Goal: Task Accomplishment & Management: Complete application form

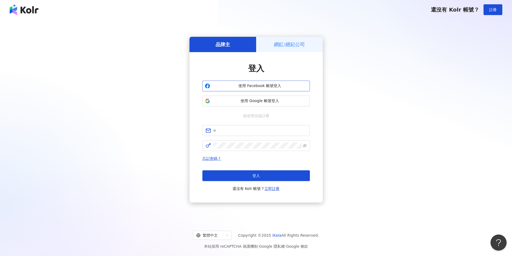
click at [297, 85] on span "使用 Facebook 帳號登入" at bounding box center [259, 85] width 95 height 5
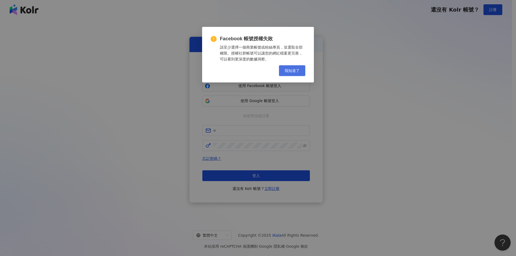
click at [292, 70] on span "我知道了" at bounding box center [292, 71] width 15 height 4
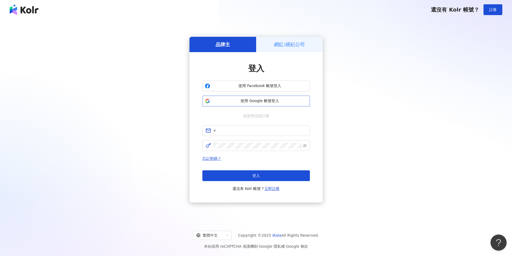
click at [283, 96] on button "使用 Google 帳號登入" at bounding box center [256, 101] width 108 height 11
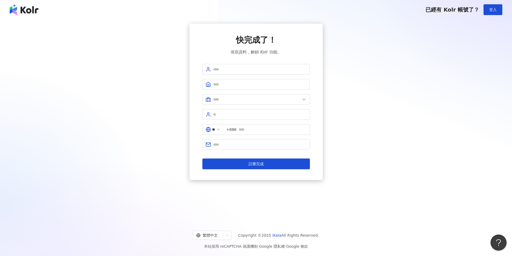
click at [442, 10] on span "已經有 Kolr 帳號了？" at bounding box center [453, 9] width 54 height 6
click at [491, 13] on button "登入" at bounding box center [493, 9] width 19 height 11
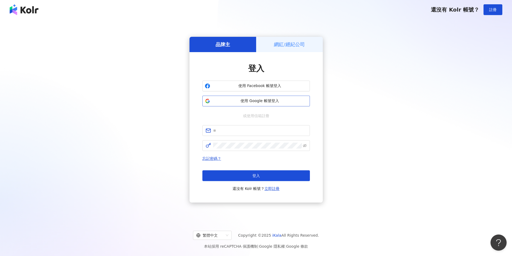
click at [273, 103] on span "使用 Google 帳號登入" at bounding box center [259, 100] width 95 height 5
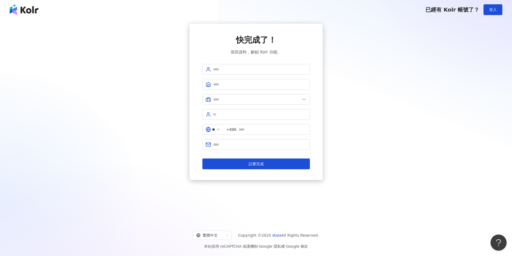
click at [17, 10] on img at bounding box center [24, 9] width 29 height 11
